Goal: Task Accomplishment & Management: Use online tool/utility

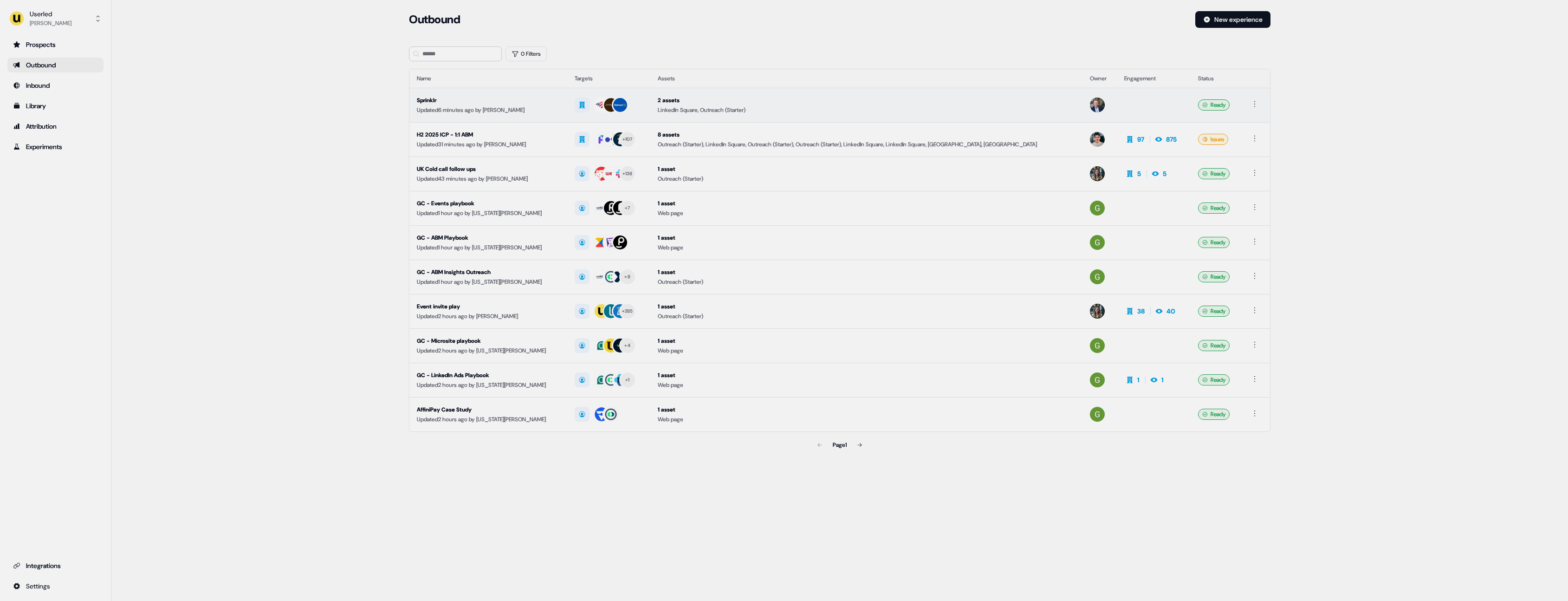
click at [807, 94] on td "2 assets LinkedIn Square, Outreach (Starter)" at bounding box center [866, 105] width 432 height 34
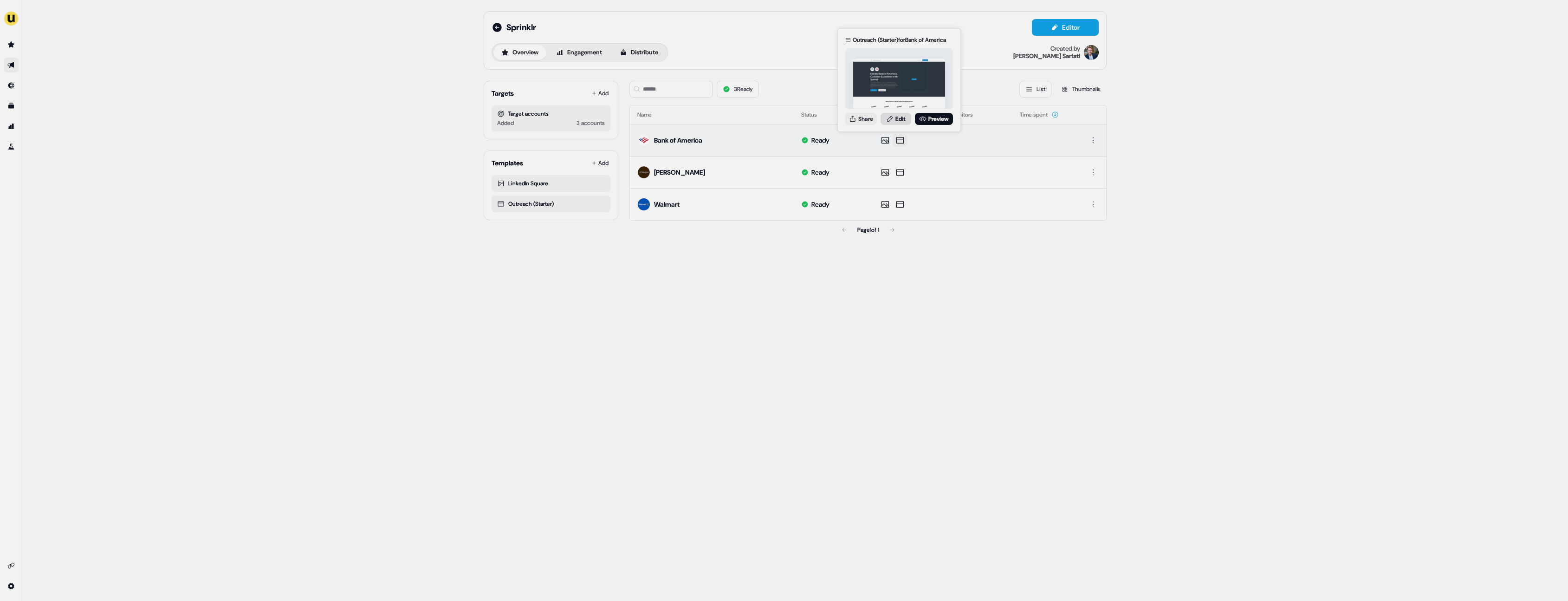
click at [900, 120] on link "Edit" at bounding box center [896, 119] width 31 height 12
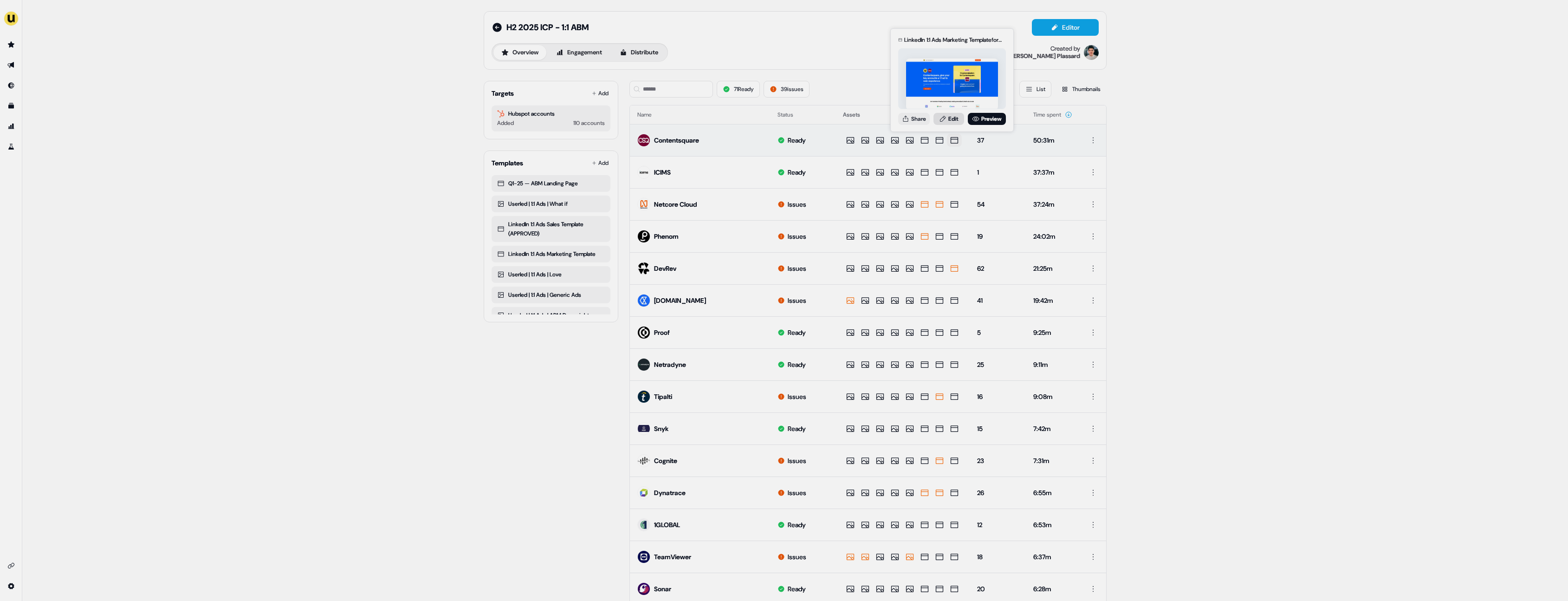
click at [952, 123] on link "Edit" at bounding box center [948, 119] width 31 height 12
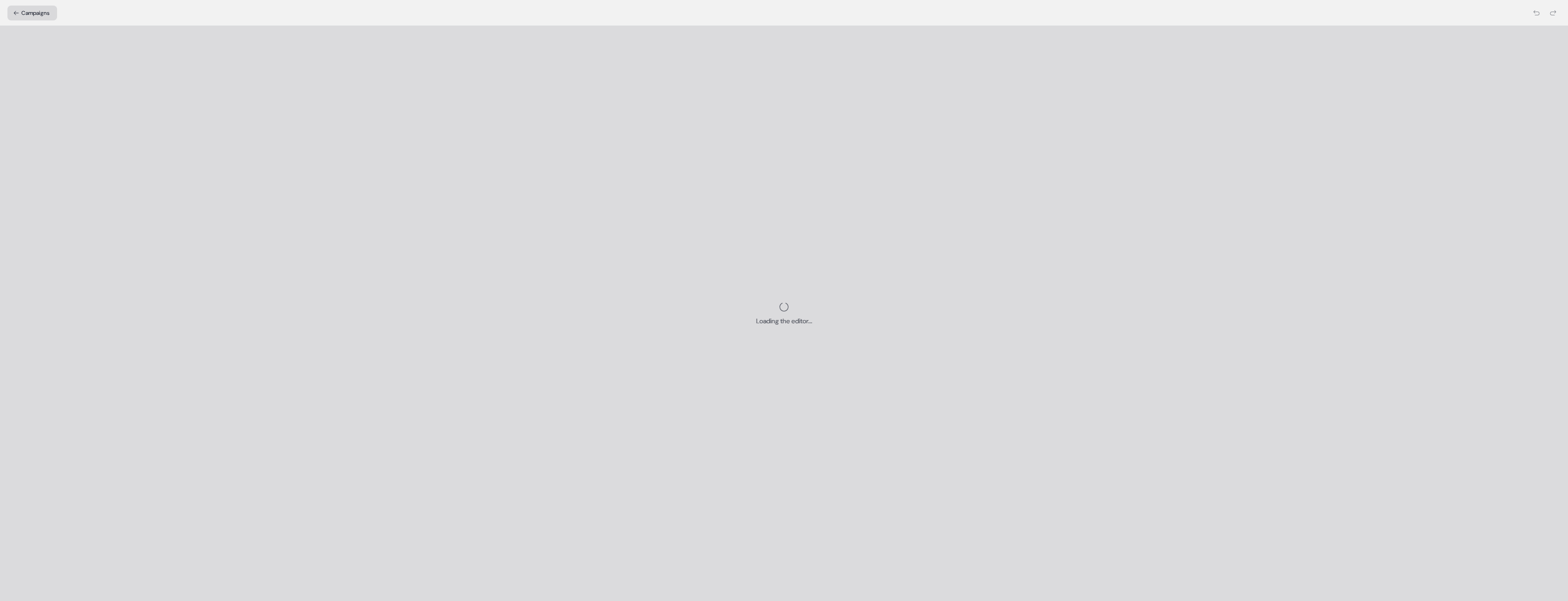
click at [46, 16] on button "Campaigns" at bounding box center [32, 12] width 50 height 15
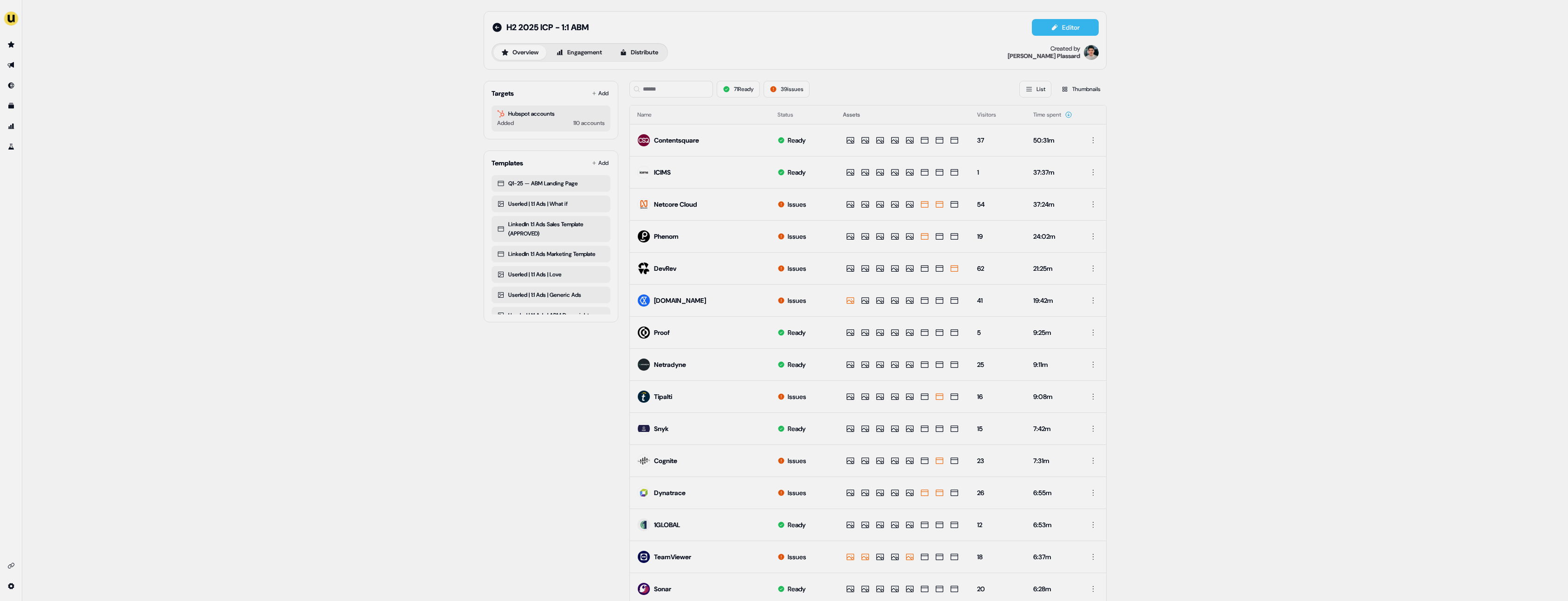
click at [1070, 28] on button "Editor" at bounding box center [1065, 27] width 67 height 16
click at [321, 139] on div "H2 2025 ICP - 1:1 ABM Editor Overview Engagement Distribute Created by [PERSON_…" at bounding box center [795, 300] width 1546 height 601
